Goal: Task Accomplishment & Management: Complete application form

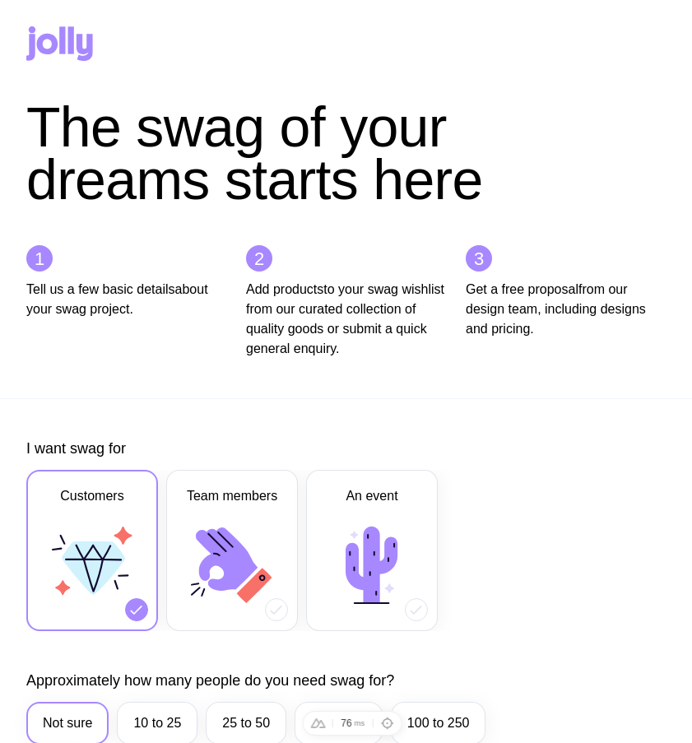
scroll to position [778, 0]
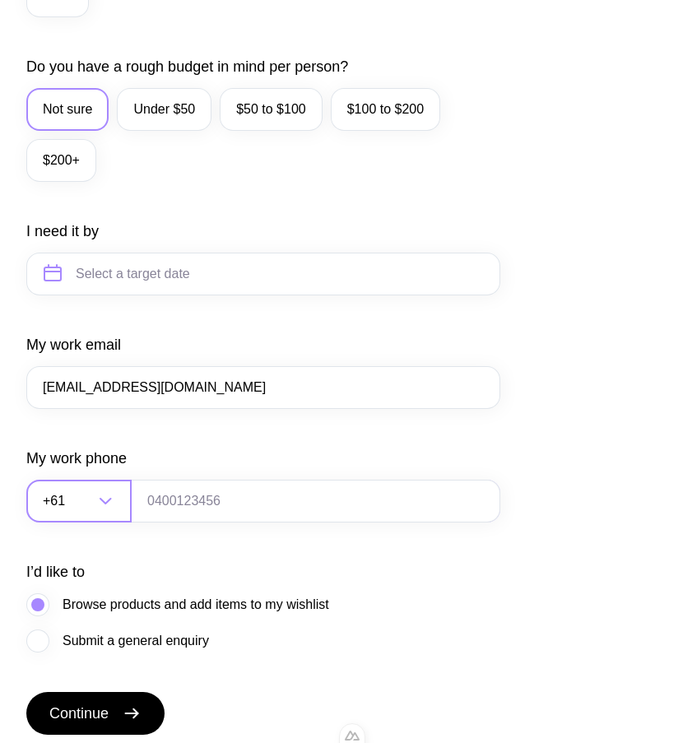
type input "[EMAIL_ADDRESS][DOMAIN_NAME]"
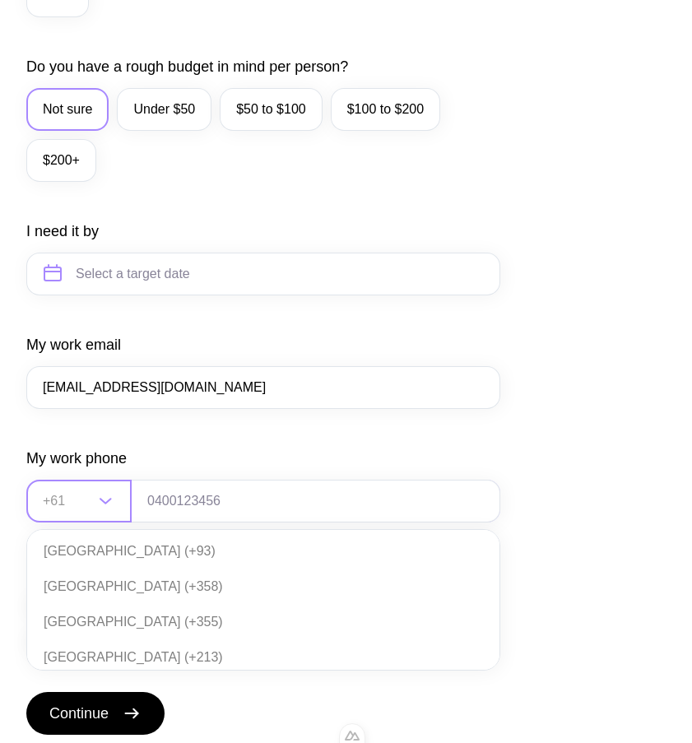
click at [71, 508] on input "Search for option" at bounding box center [68, 501] width 51 height 43
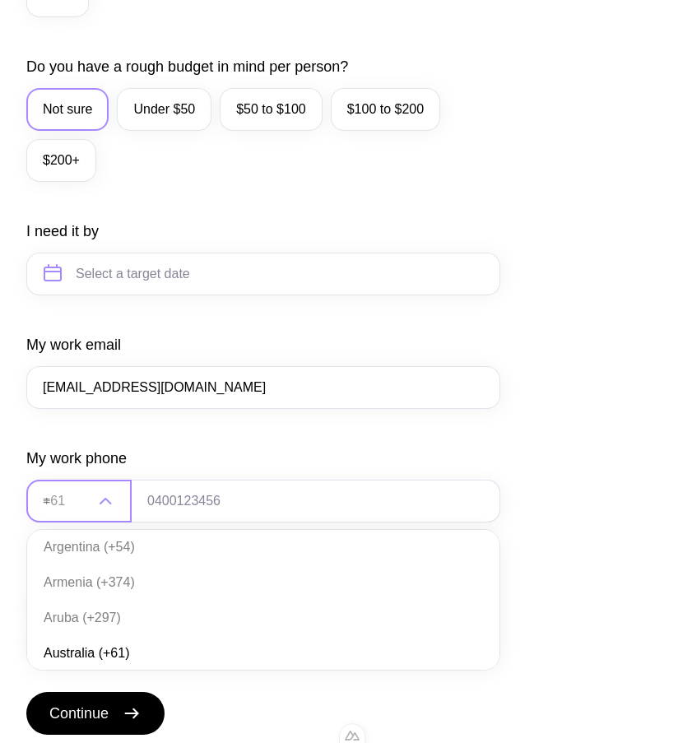
scroll to position [0, 0]
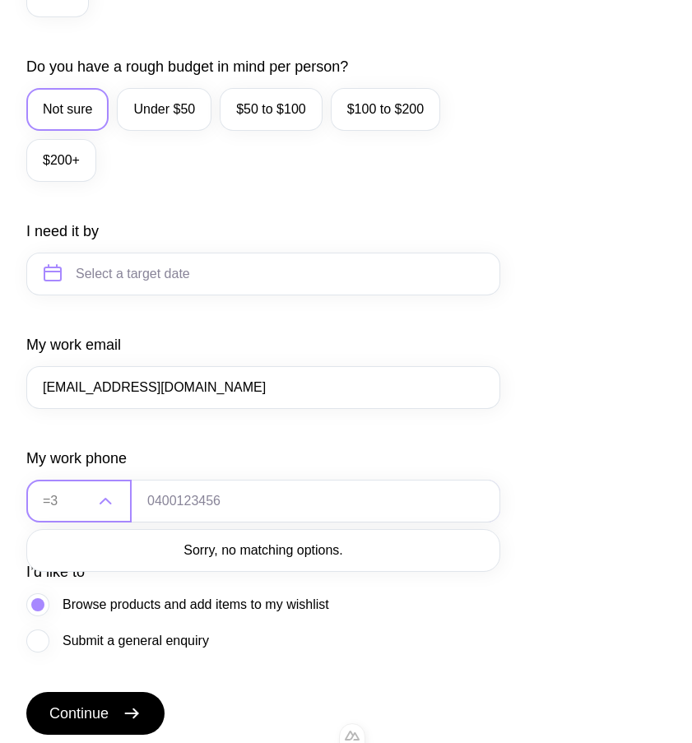
type input "="
click at [97, 569] on li "Ukraine (+380)" at bounding box center [263, 551] width 472 height 35
type input "380"
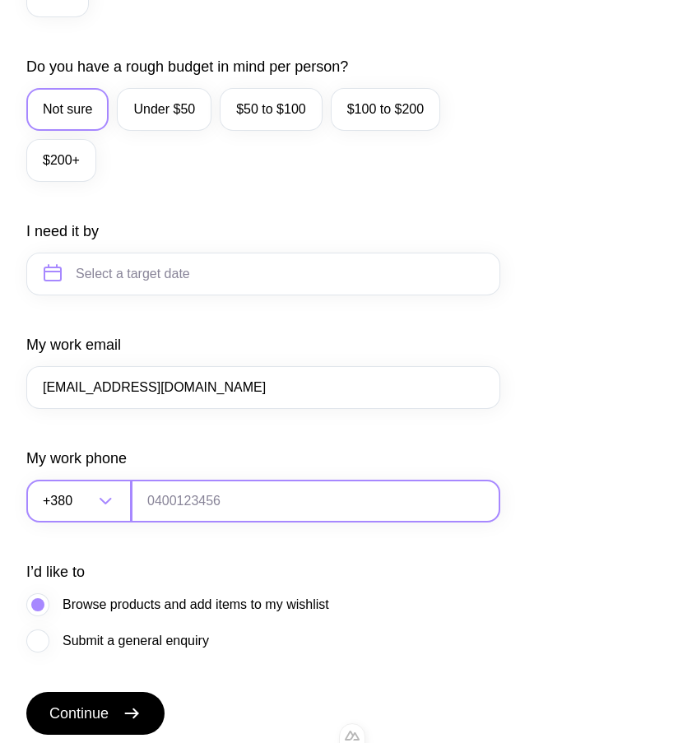
click at [173, 499] on input "tel" at bounding box center [315, 501] width 369 height 43
type input "554130449"
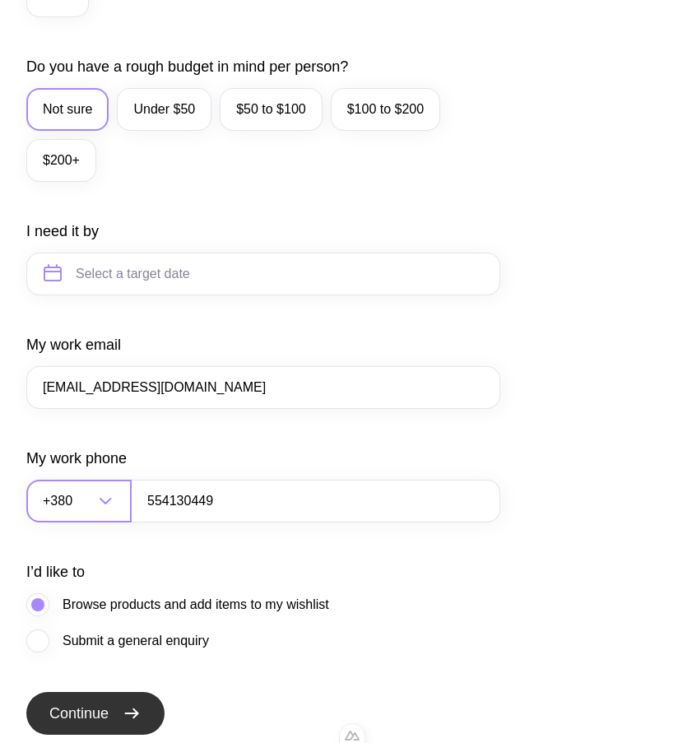
click at [114, 714] on button "Continue" at bounding box center [95, 713] width 138 height 43
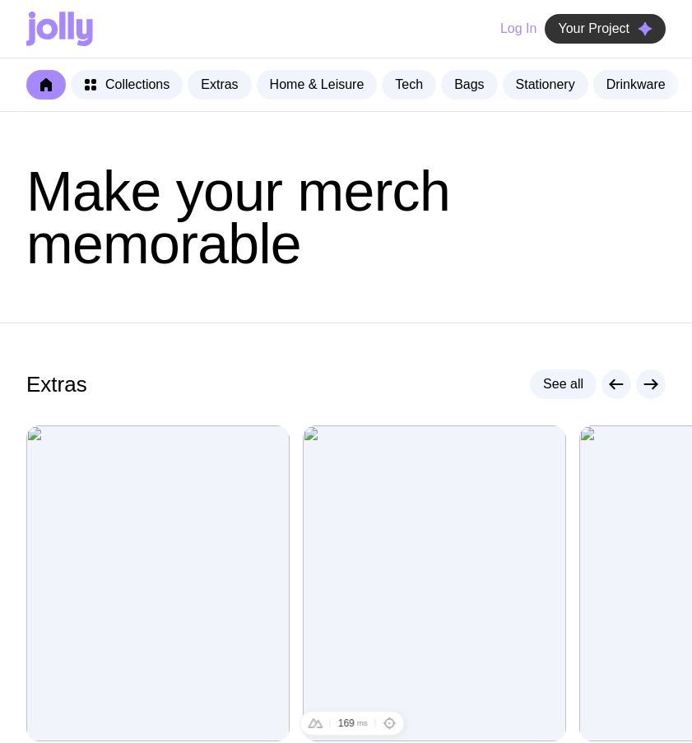
click at [569, 34] on span "Your Project" at bounding box center [594, 29] width 72 height 16
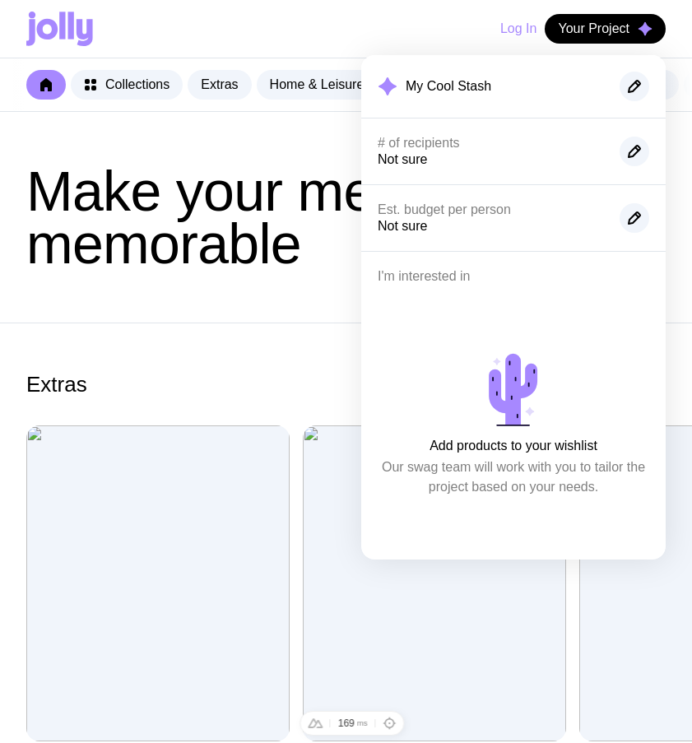
click at [249, 275] on span "Make your merch memorable" at bounding box center [238, 217] width 424 height 115
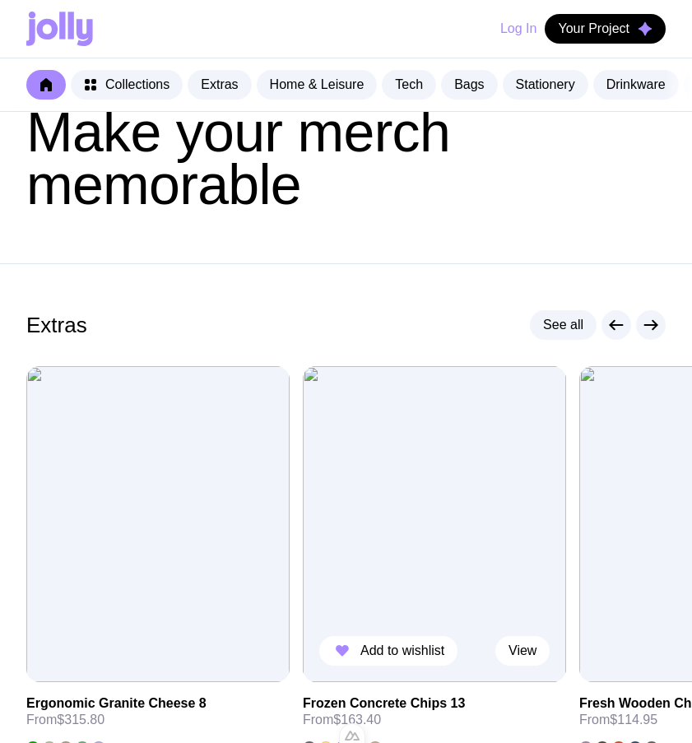
scroll to position [74, 0]
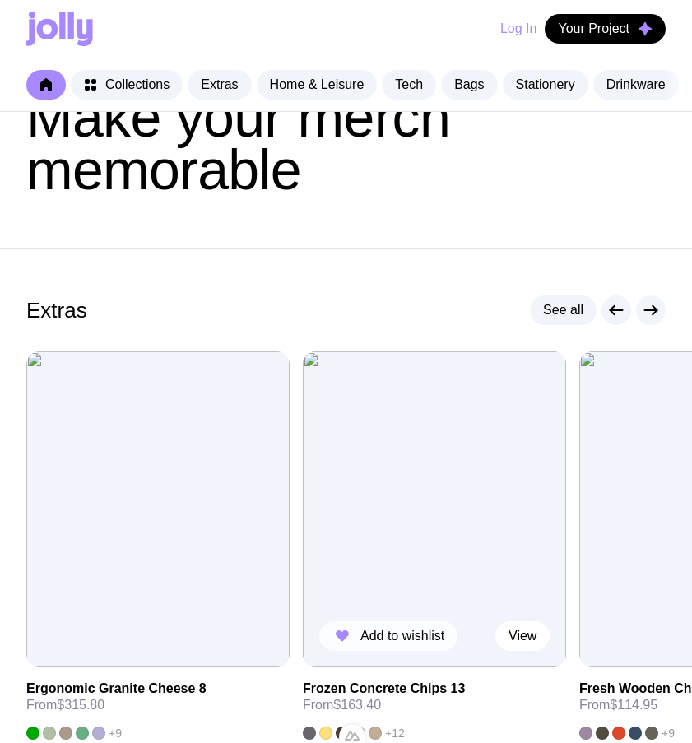
click at [368, 644] on span "Add to wishlist" at bounding box center [402, 636] width 84 height 16
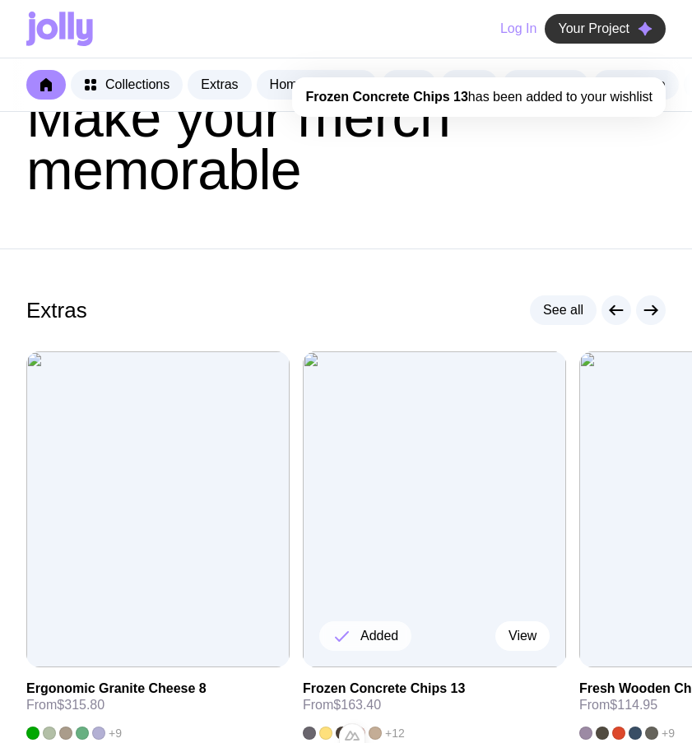
click at [613, 29] on span "Your Project" at bounding box center [594, 29] width 72 height 16
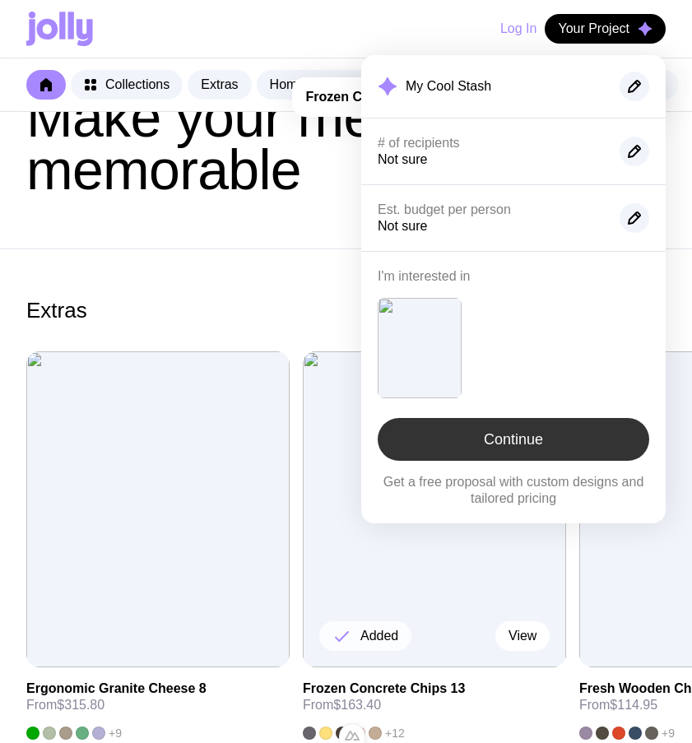
click at [492, 453] on link "Continue" at bounding box center [514, 439] width 272 height 43
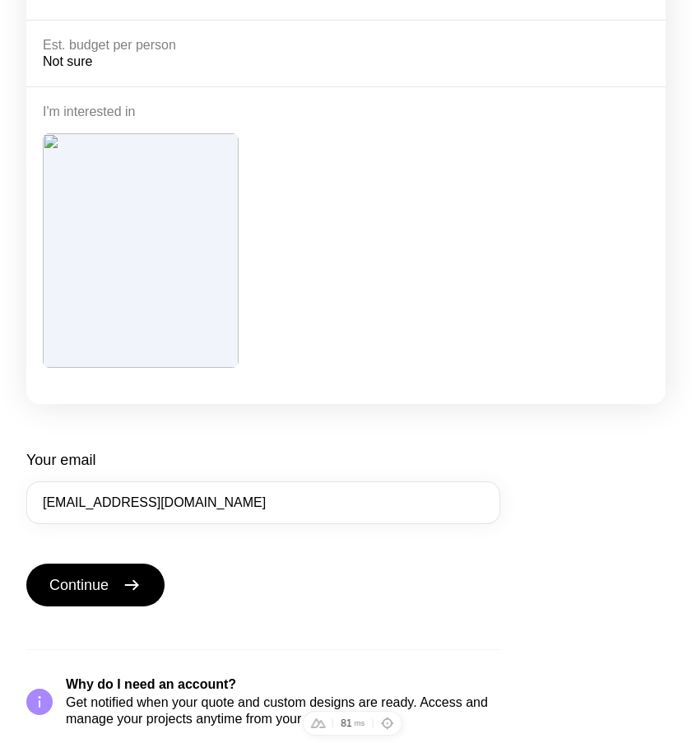
scroll to position [299, 0]
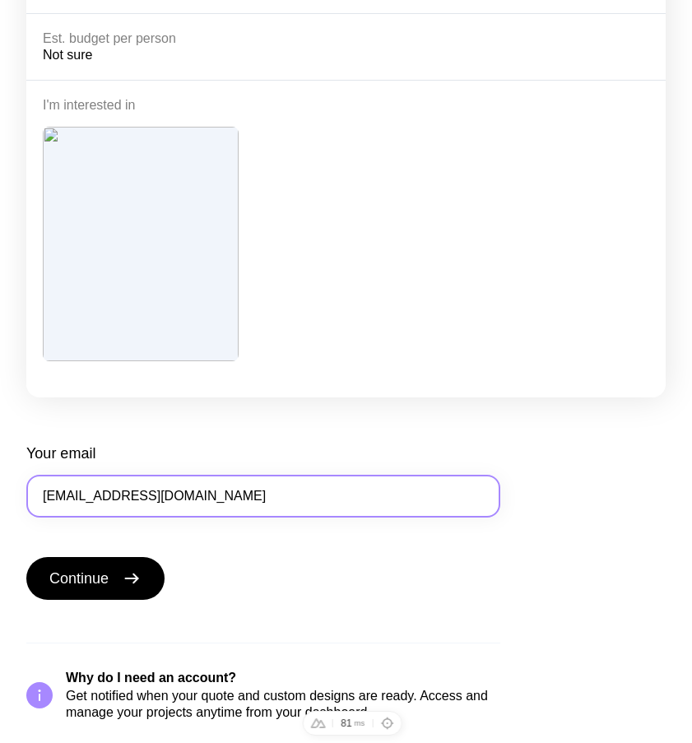
drag, startPoint x: 63, startPoint y: 495, endPoint x: 53, endPoint y: 495, distance: 9.9
click at [53, 495] on input "[EMAIL_ADDRESS][DOMAIN_NAME]" at bounding box center [263, 496] width 474 height 43
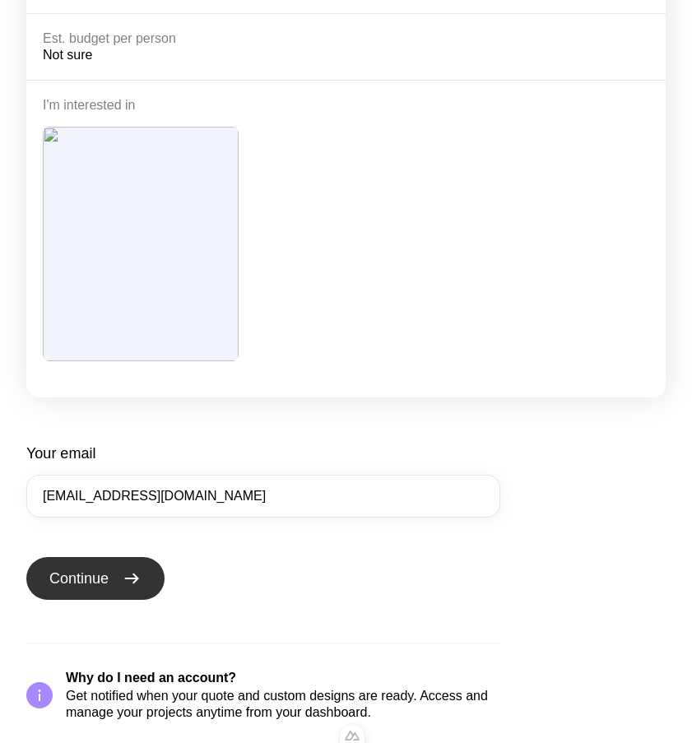
click at [77, 564] on button "Continue" at bounding box center [95, 578] width 138 height 43
type input "[EMAIL_ADDRESS][DOMAIN_NAME]"
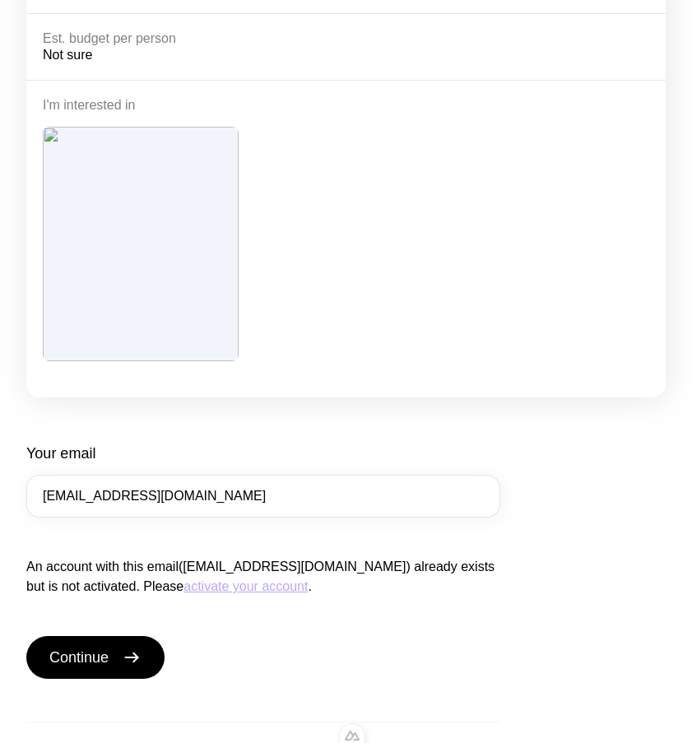
click at [183, 583] on button "activate your account" at bounding box center [245, 587] width 124 height 20
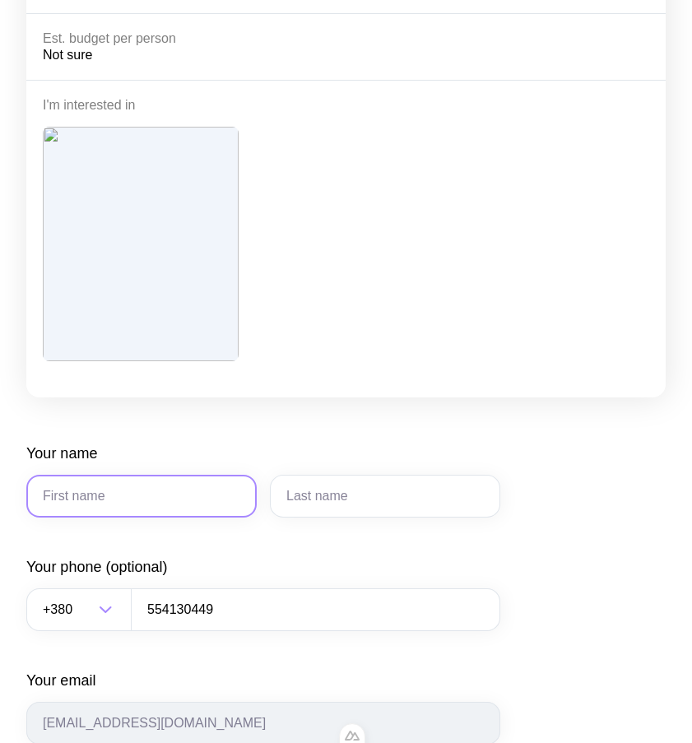
click at [157, 497] on input "Your name" at bounding box center [141, 496] width 230 height 43
type input "u21"
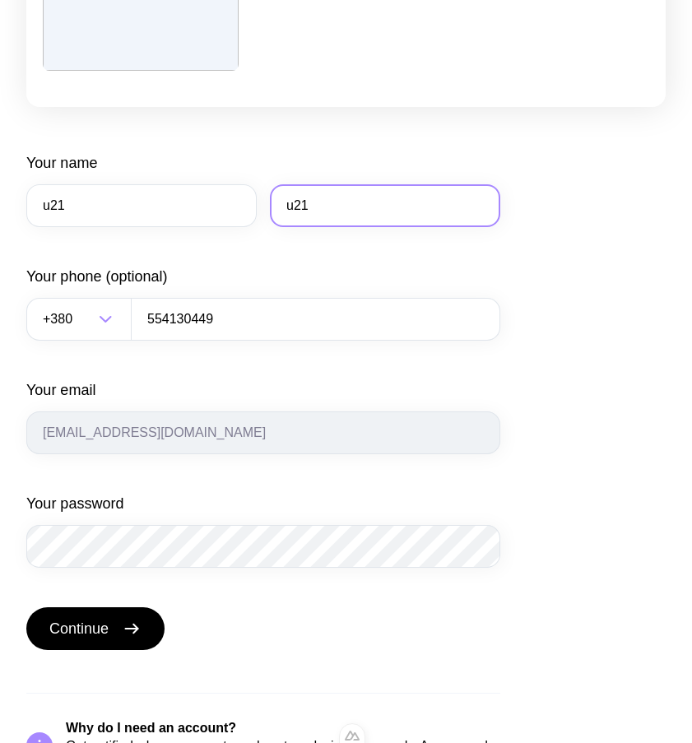
scroll to position [591, 0]
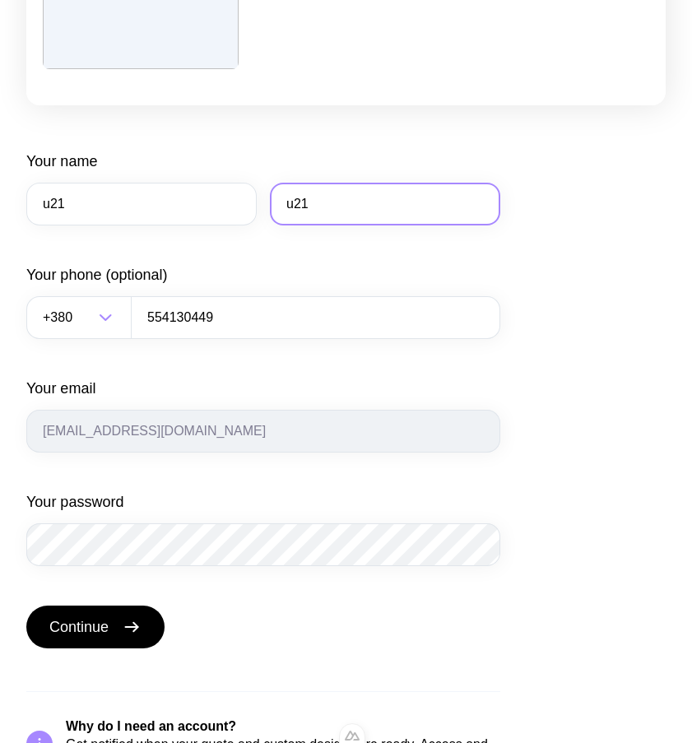
type input "u21"
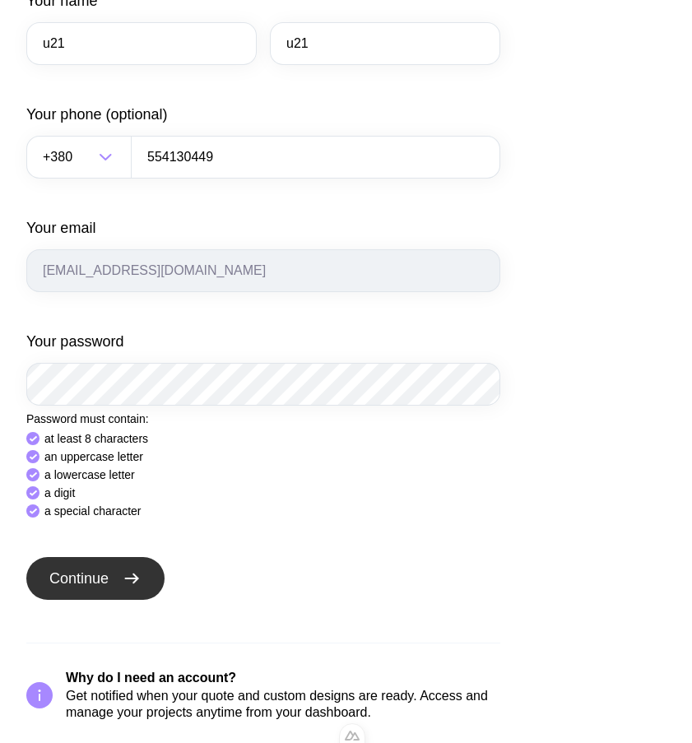
click at [132, 572] on icon "submit" at bounding box center [132, 579] width 20 height 20
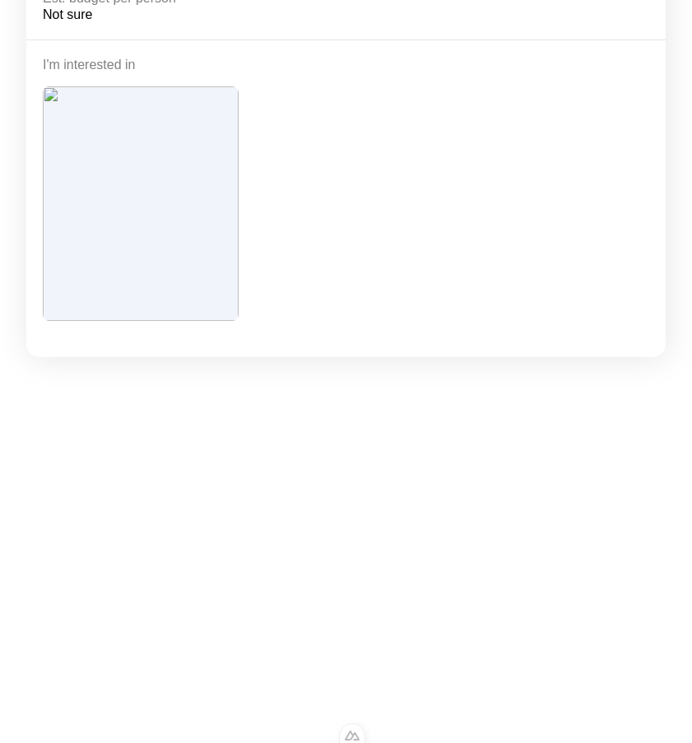
scroll to position [360, 0]
